Goal: Information Seeking & Learning: Check status

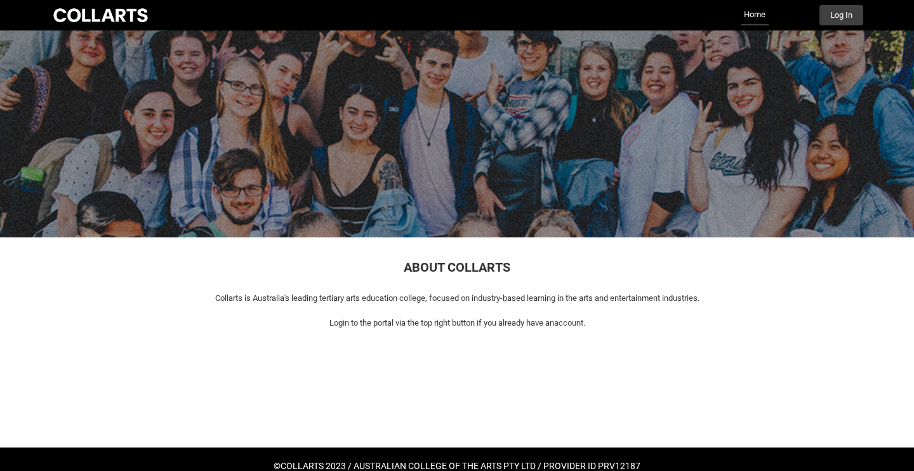
scroll to position [27, 0]
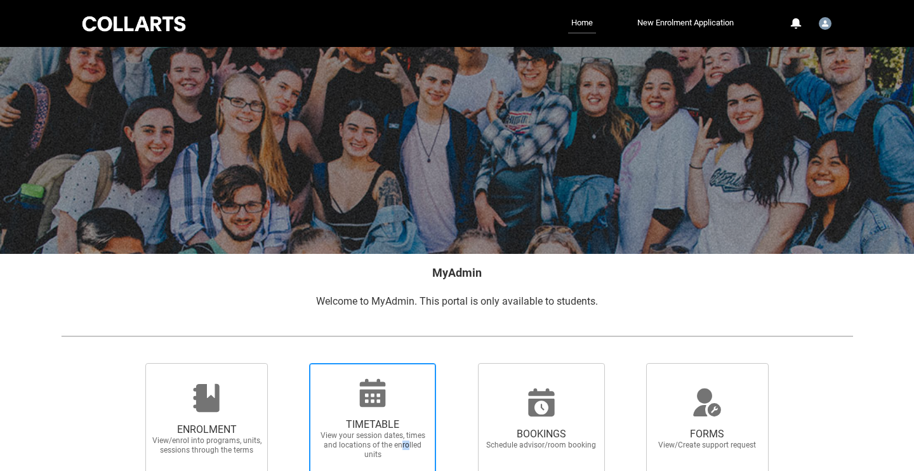
click at [403, 447] on span "View your session dates, times and locations of the enrolled units" at bounding box center [373, 445] width 112 height 29
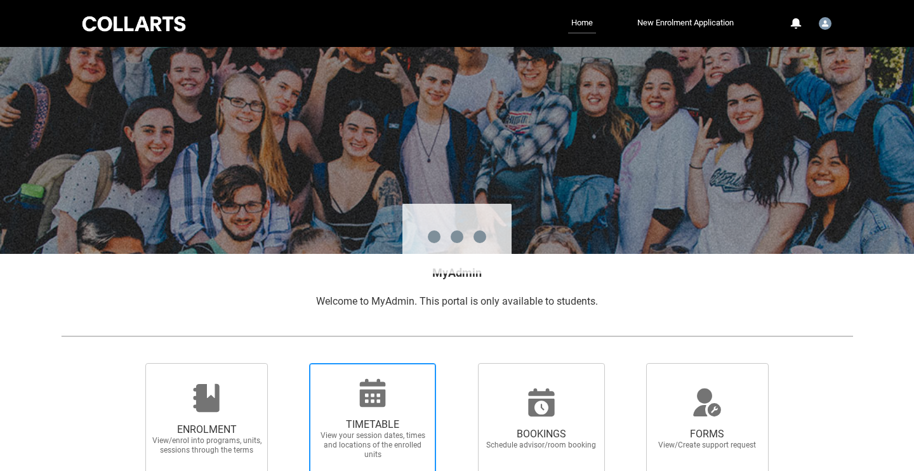
click at [403, 443] on div at bounding box center [469, 235] width 889 height 471
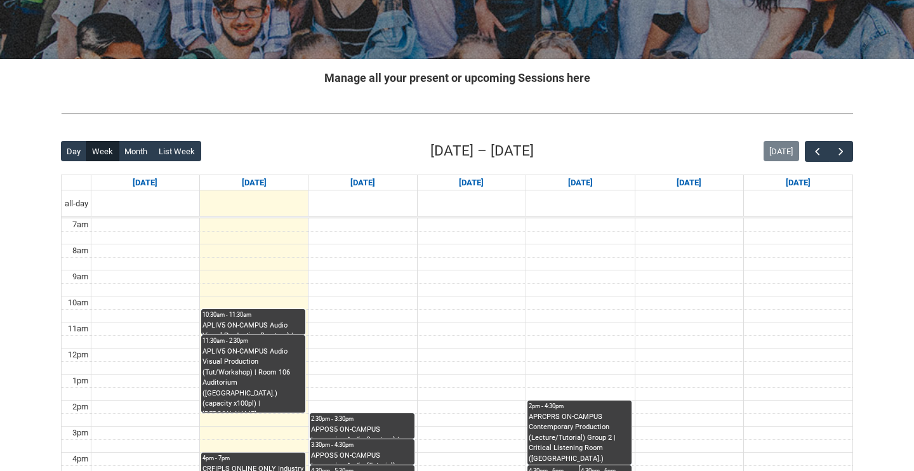
scroll to position [260, 0]
